Goal: Information Seeking & Learning: Learn about a topic

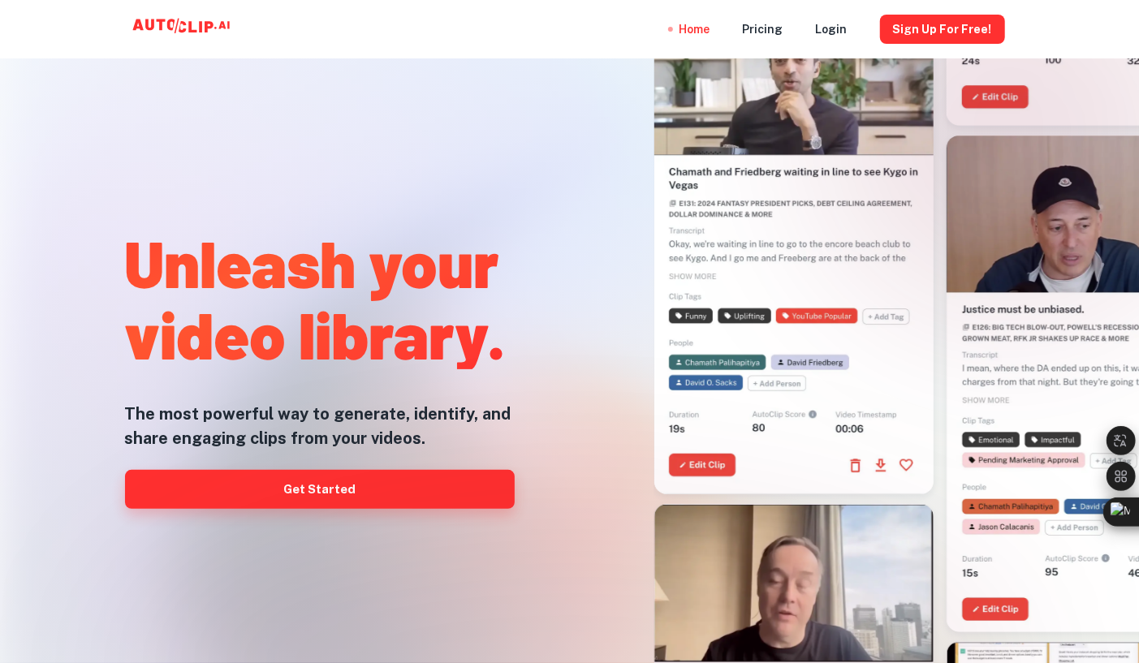
click at [328, 477] on link "Get Started" at bounding box center [320, 489] width 390 height 39
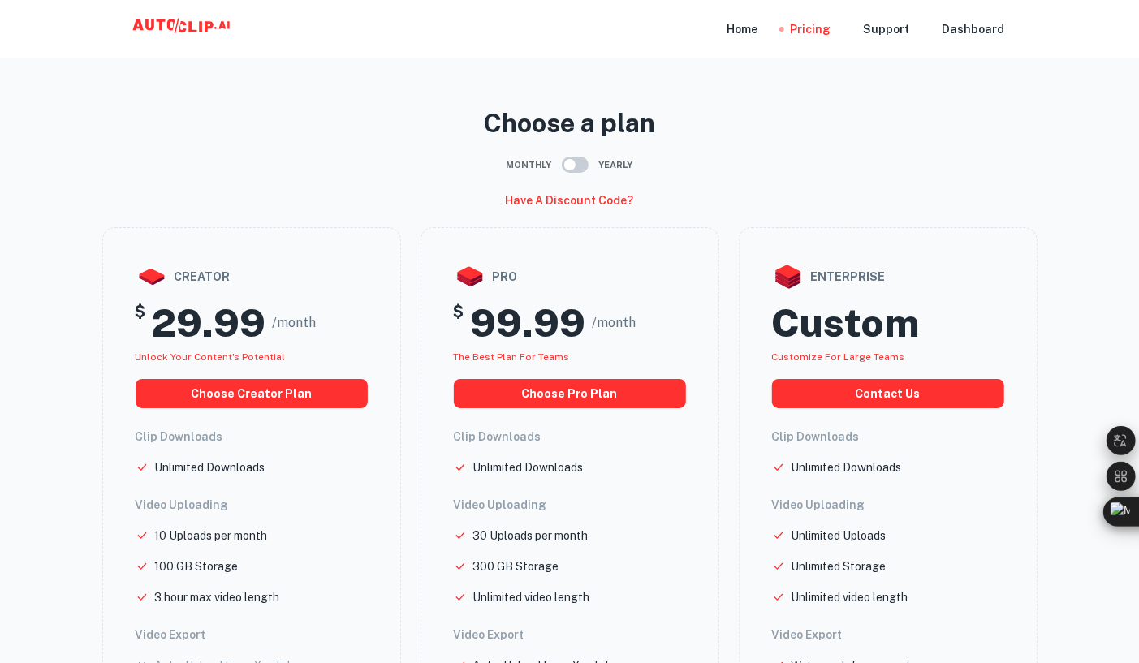
click at [565, 170] on input "checkbox" at bounding box center [569, 164] width 93 height 31
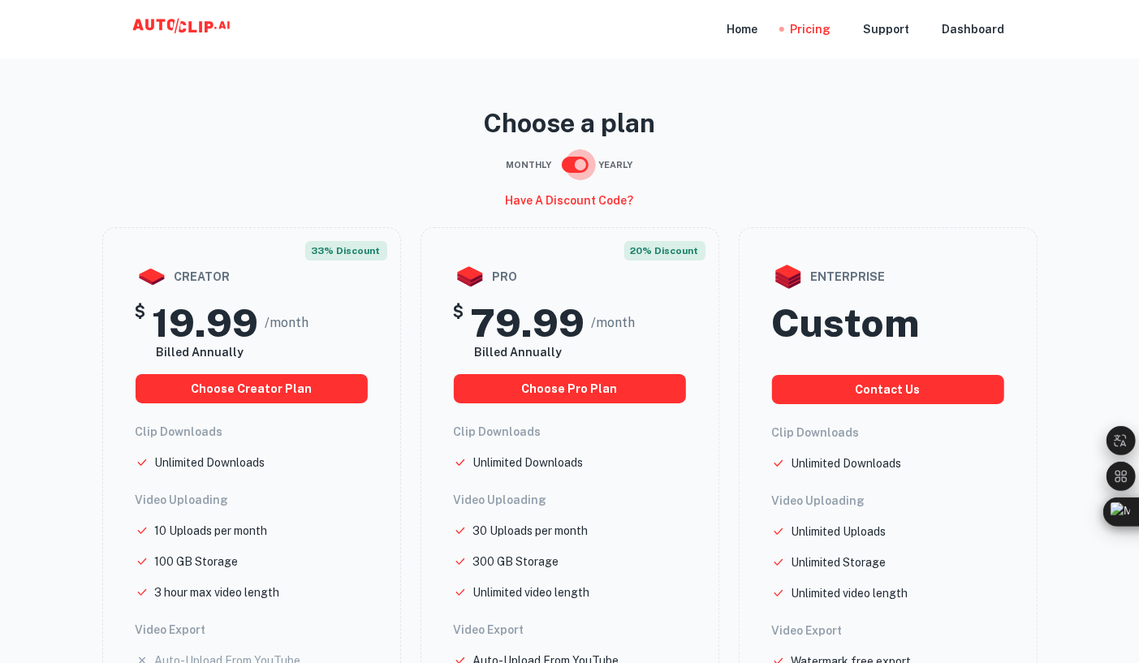
click at [565, 170] on input "checkbox" at bounding box center [580, 164] width 93 height 31
checkbox input "false"
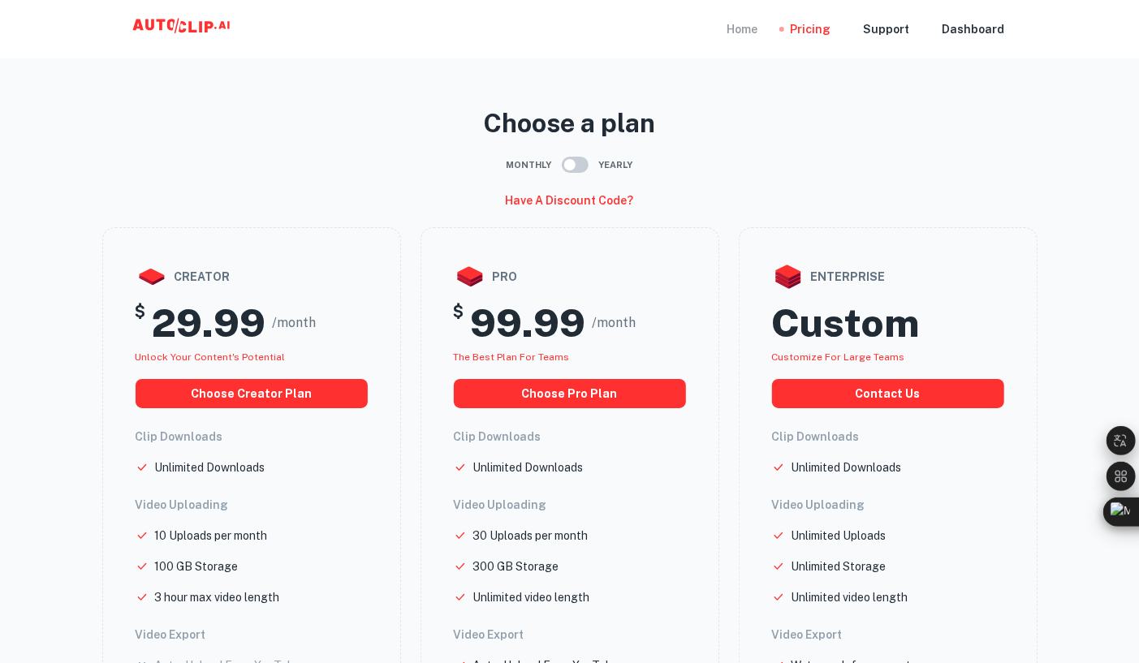
click at [742, 28] on div "Home" at bounding box center [742, 29] width 31 height 58
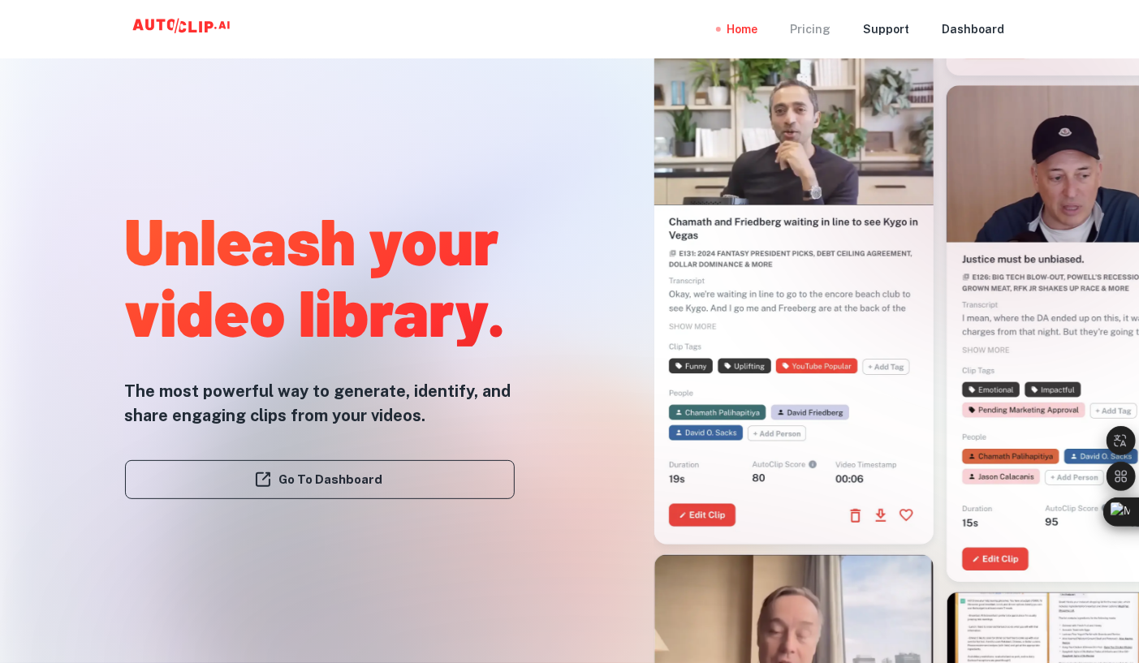
click at [825, 30] on div "Pricing" at bounding box center [810, 29] width 41 height 58
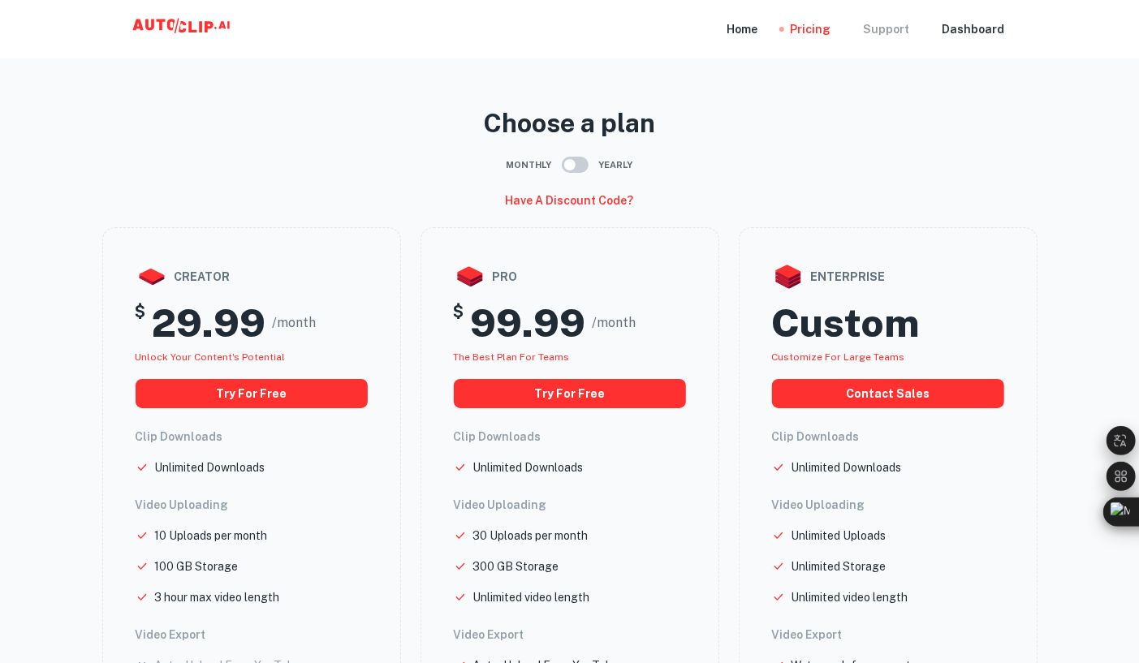
click at [873, 22] on div "Support" at bounding box center [887, 29] width 46 height 58
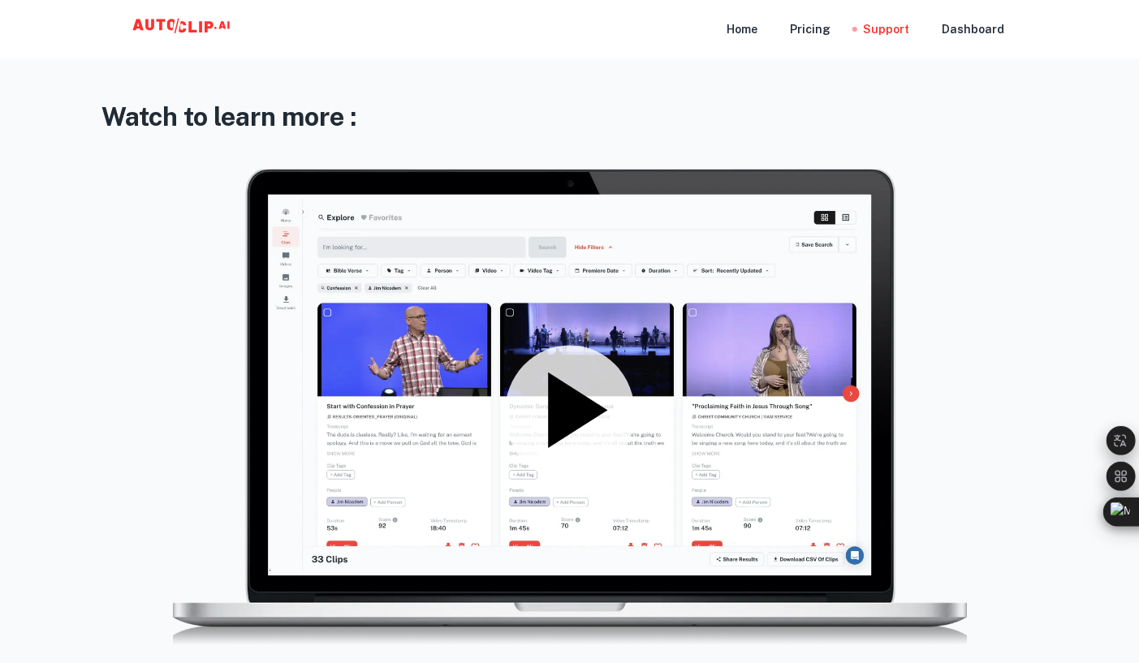
click at [599, 408] on icon at bounding box center [577, 409] width 59 height 75
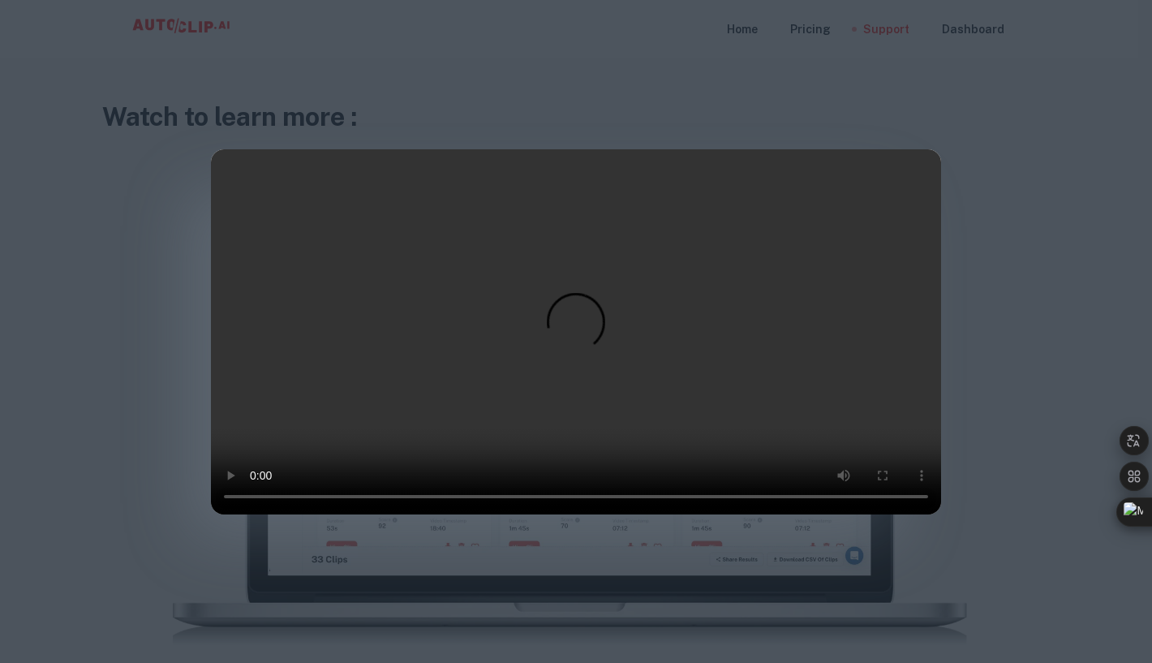
click at [1070, 278] on div at bounding box center [576, 331] width 1152 height 663
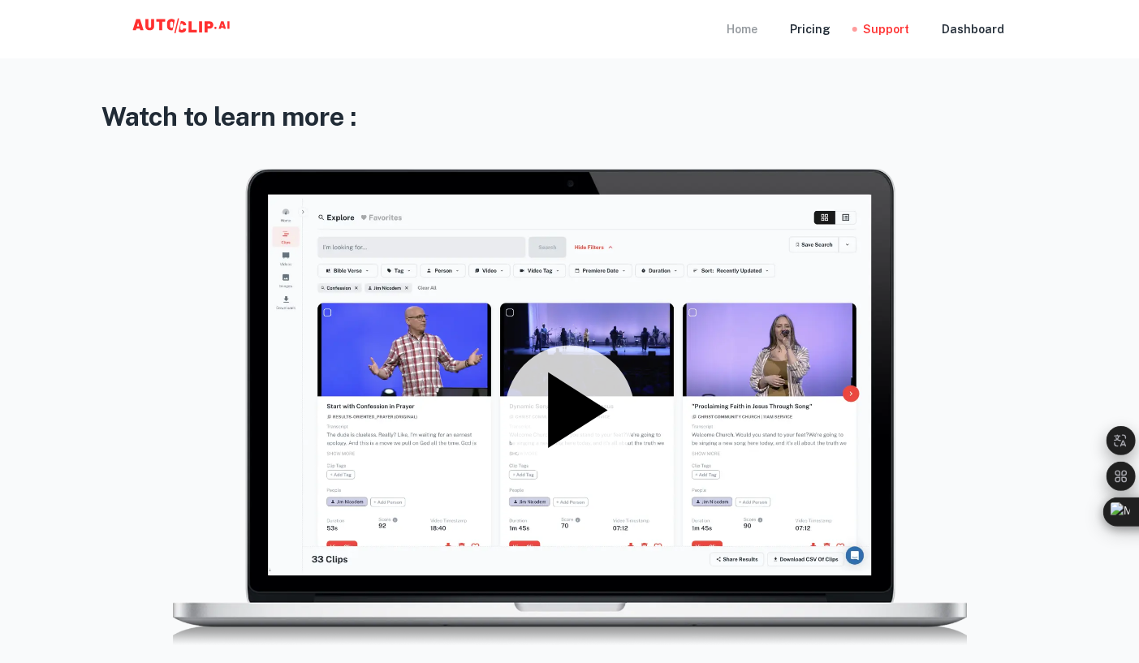
click at [750, 27] on div "Home" at bounding box center [742, 29] width 31 height 58
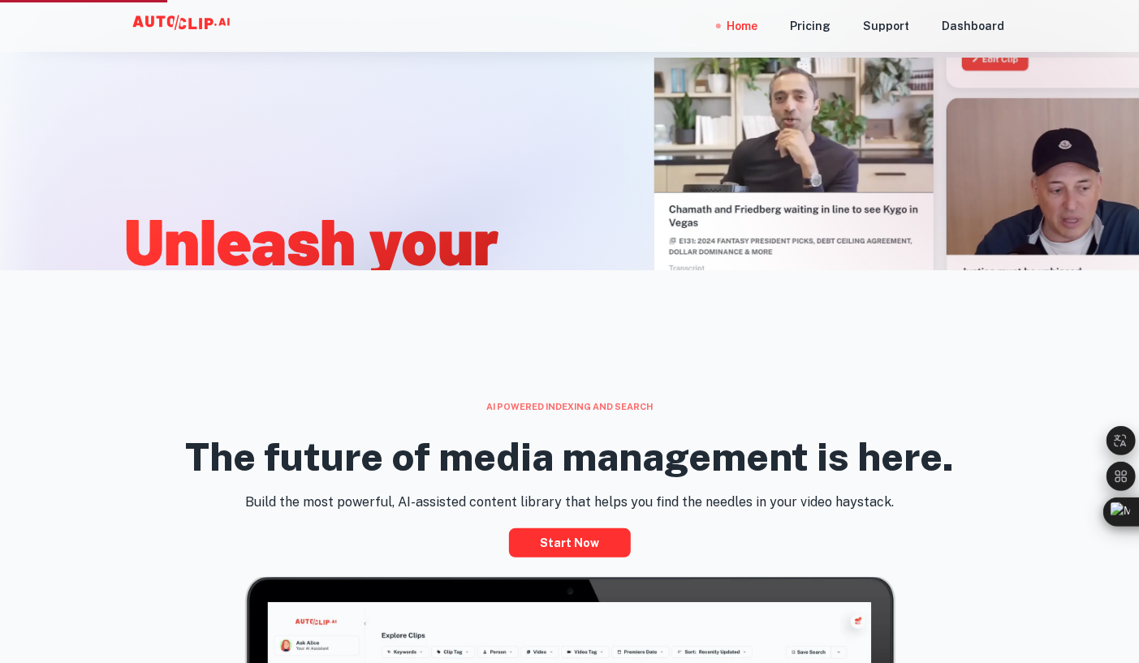
scroll to position [649, 0]
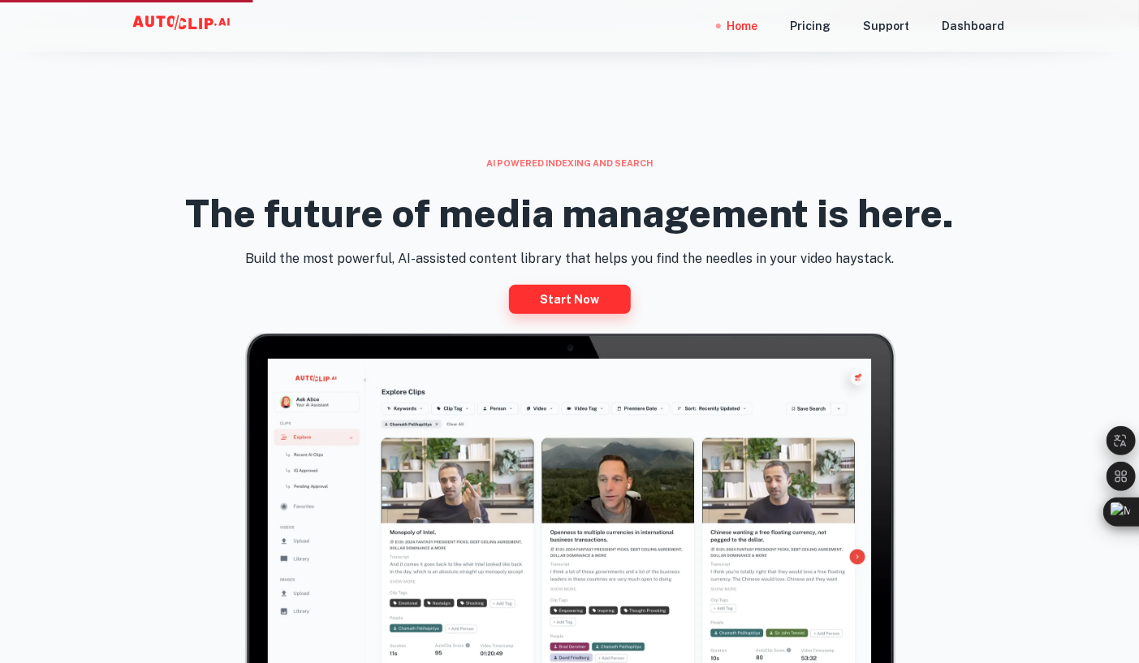
click at [579, 298] on link "Start now" at bounding box center [570, 299] width 122 height 29
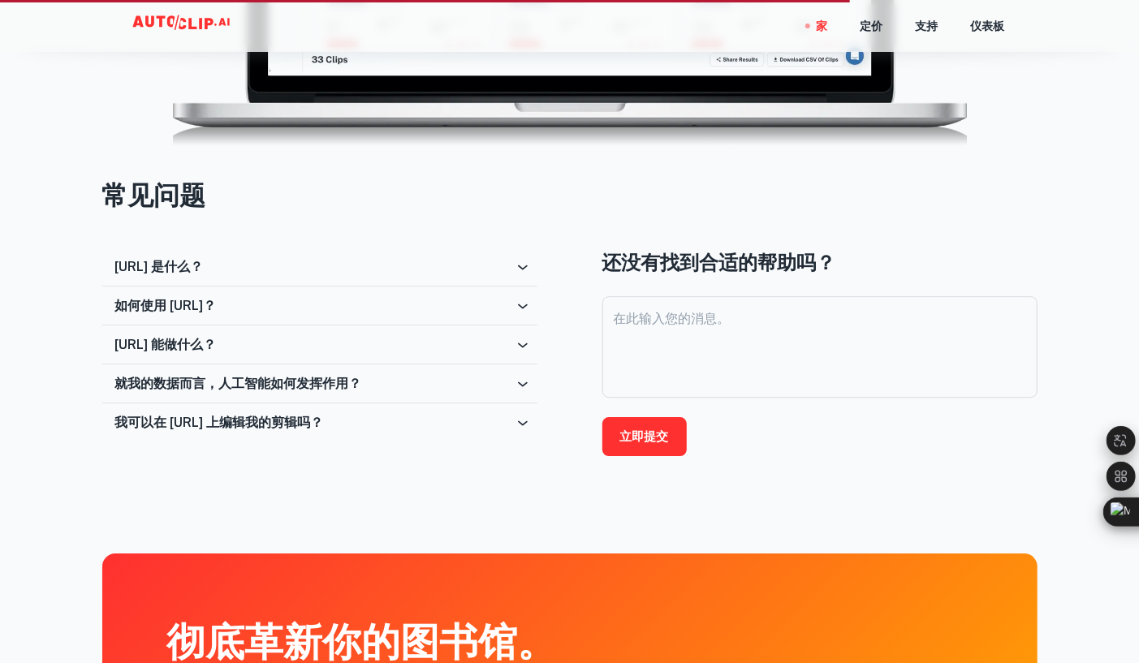
scroll to position [2589, 0]
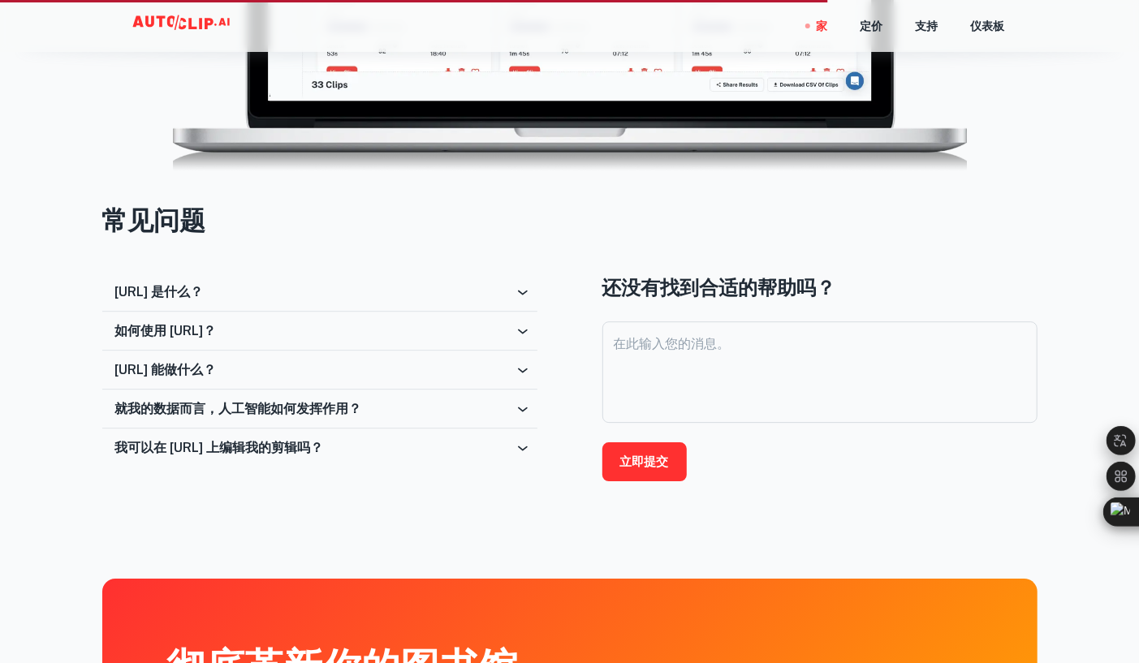
click at [498, 436] on div "我可以在 AutoClip.ai 上编辑我的剪辑吗？" at bounding box center [319, 448] width 435 height 39
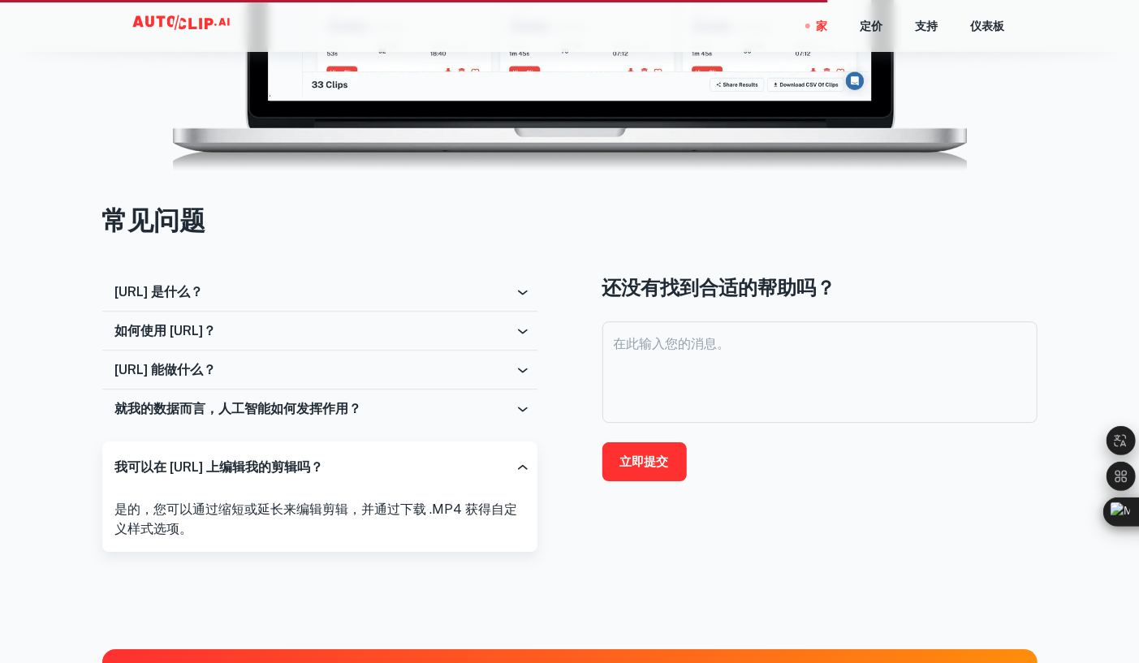
click at [513, 397] on div "就我的数据而言，人工智能如何发挥作用？" at bounding box center [319, 409] width 435 height 39
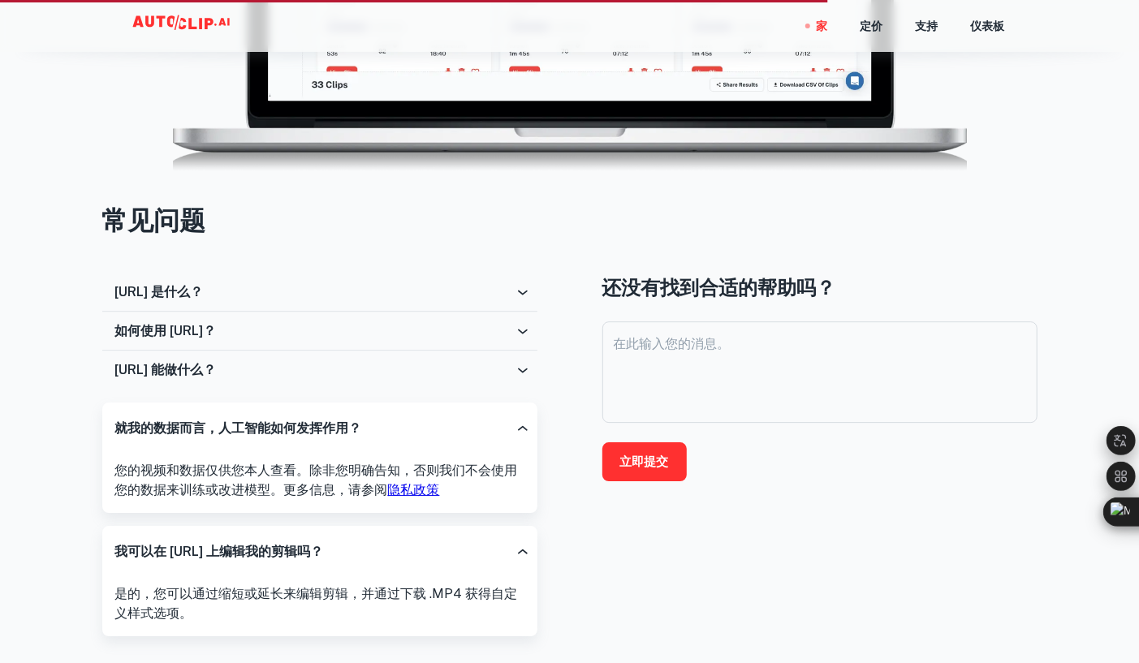
click at [513, 375] on div "AutoClip.ai 能做什么？" at bounding box center [319, 370] width 435 height 39
